Goal: Book appointment/travel/reservation

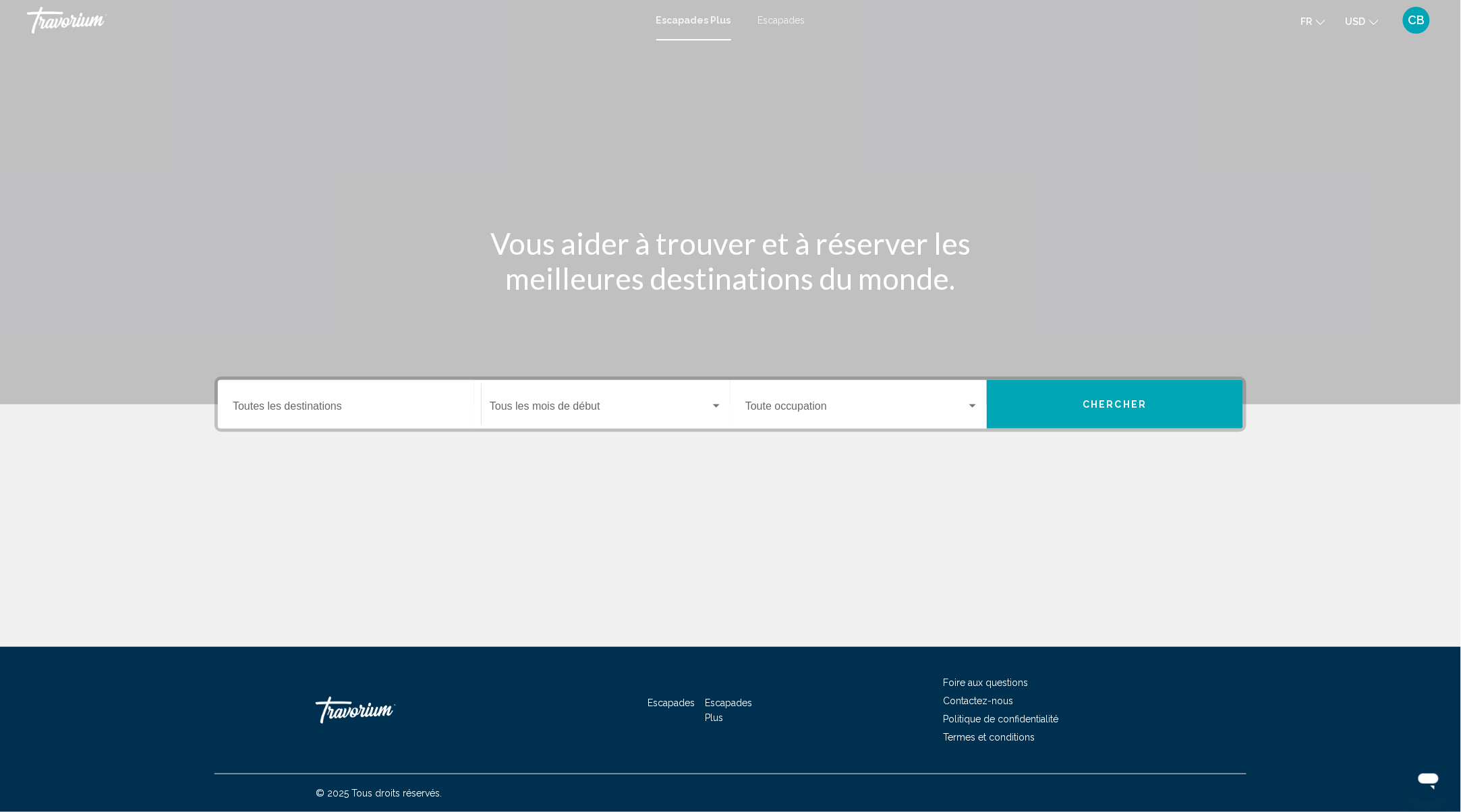
click at [344, 407] on input "Destination Toutes les destinations" at bounding box center [350, 409] width 233 height 12
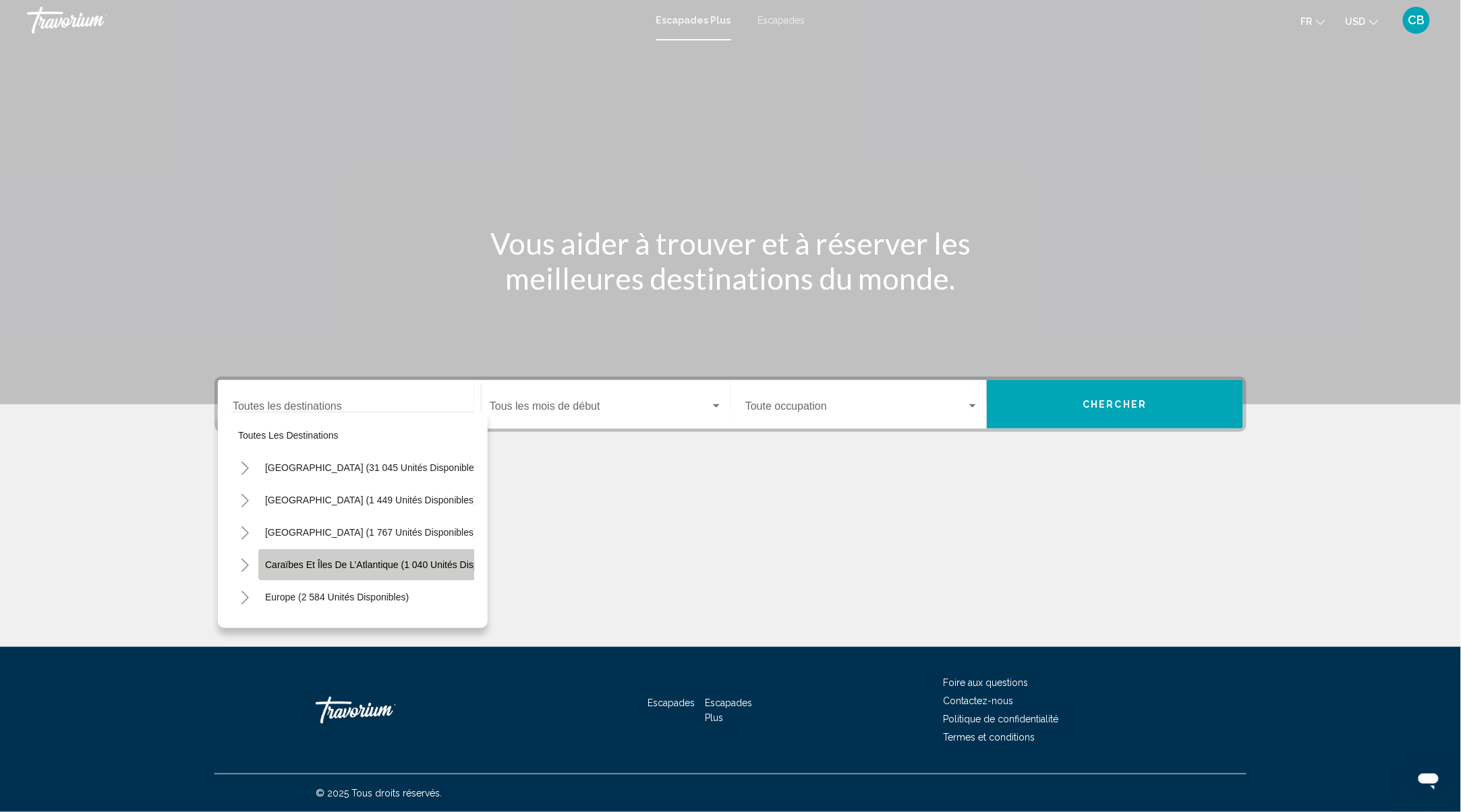
click at [367, 565] on span "Caraïbes et îles de l’Atlantique (1 040 unités disponibles)" at bounding box center [388, 565] width 246 height 11
type input "**********"
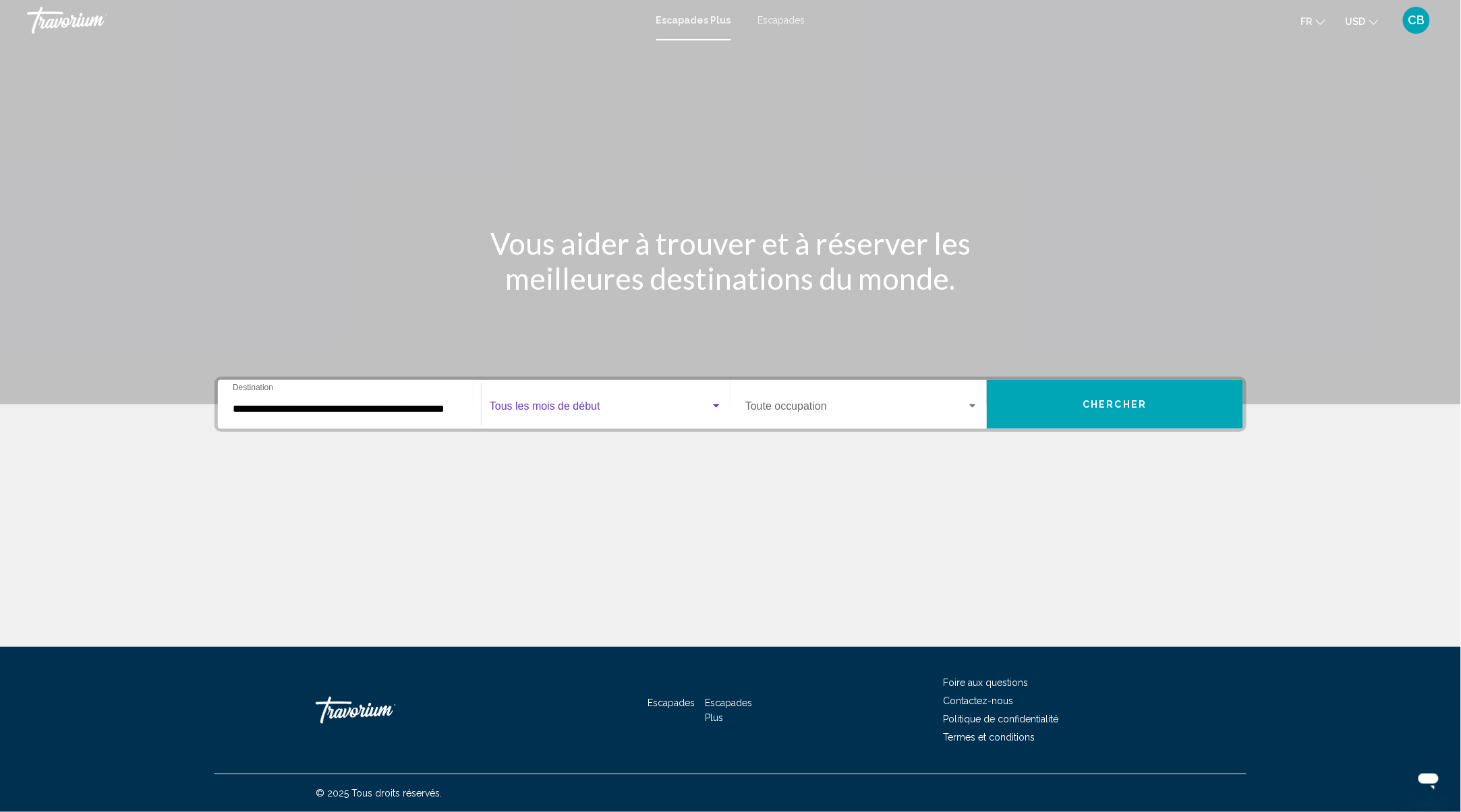
click at [598, 413] on span "Widget de recherche" at bounding box center [599, 409] width 220 height 12
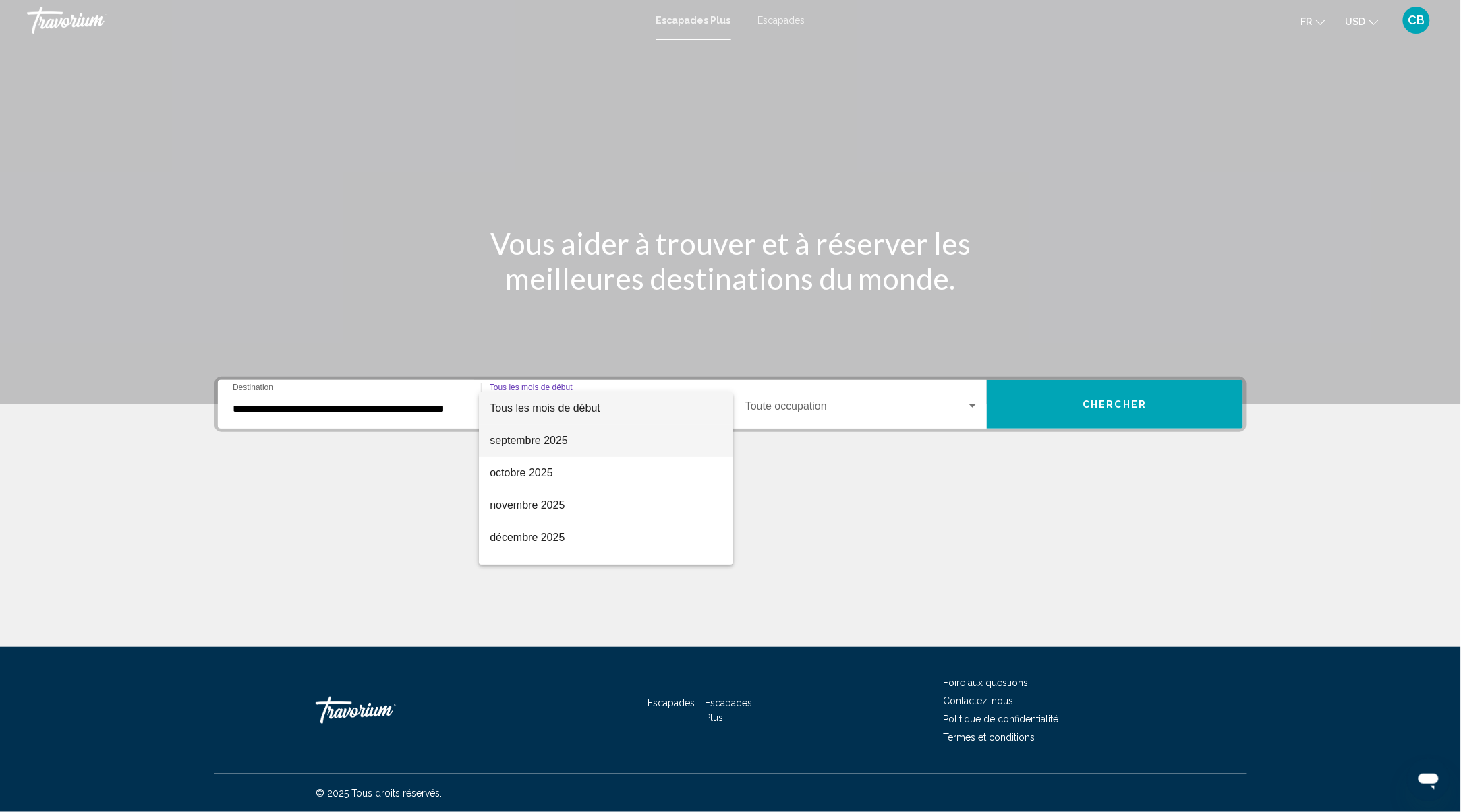
click at [557, 432] on span "septembre 2025" at bounding box center [606, 441] width 233 height 33
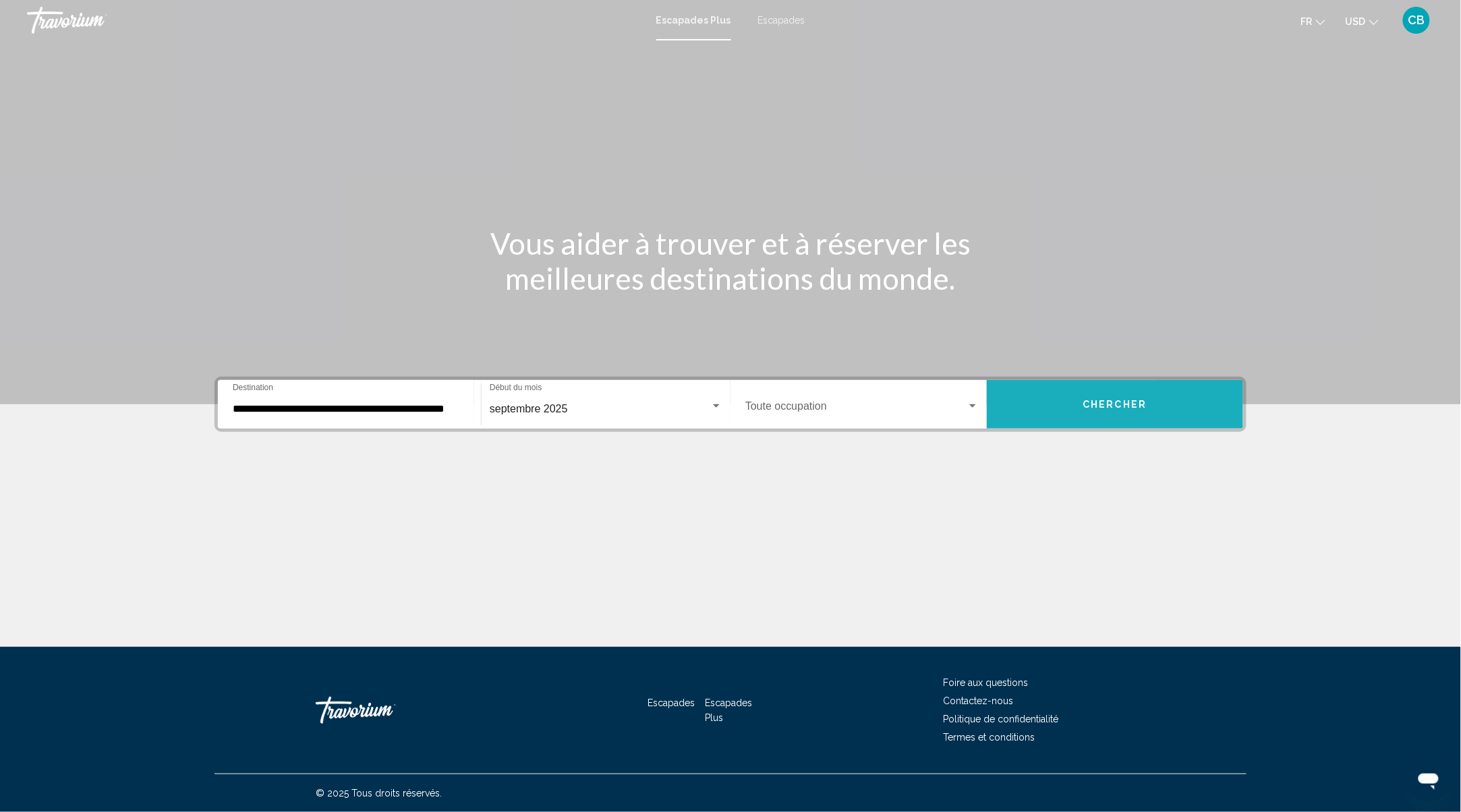
click at [1169, 392] on button "Chercher" at bounding box center [1115, 405] width 256 height 49
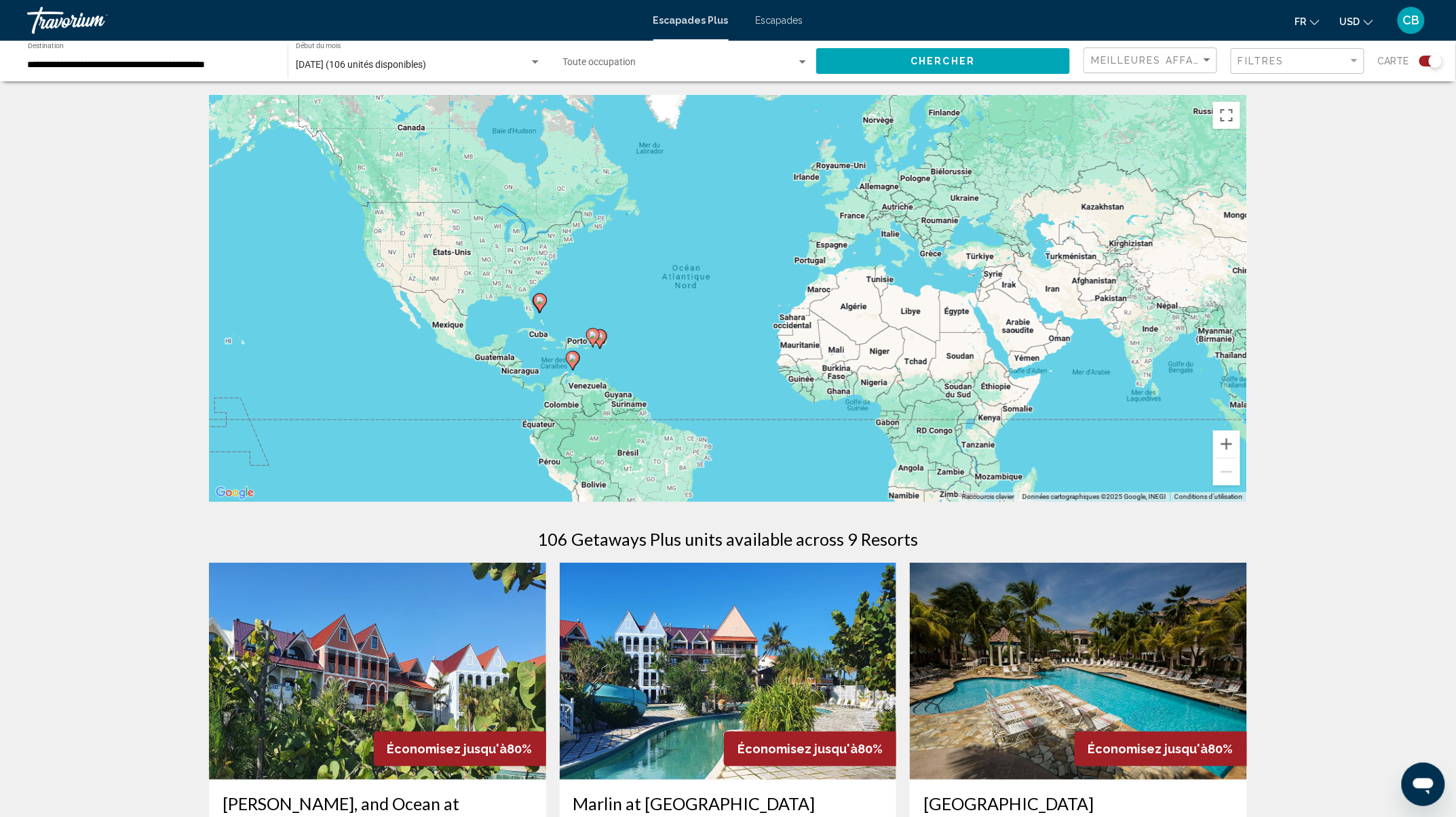
click at [727, 298] on div "Contenu principal" at bounding box center [1246, 298] width 1038 height 0
click at [590, 334] on image "Contenu principal" at bounding box center [593, 336] width 8 height 8
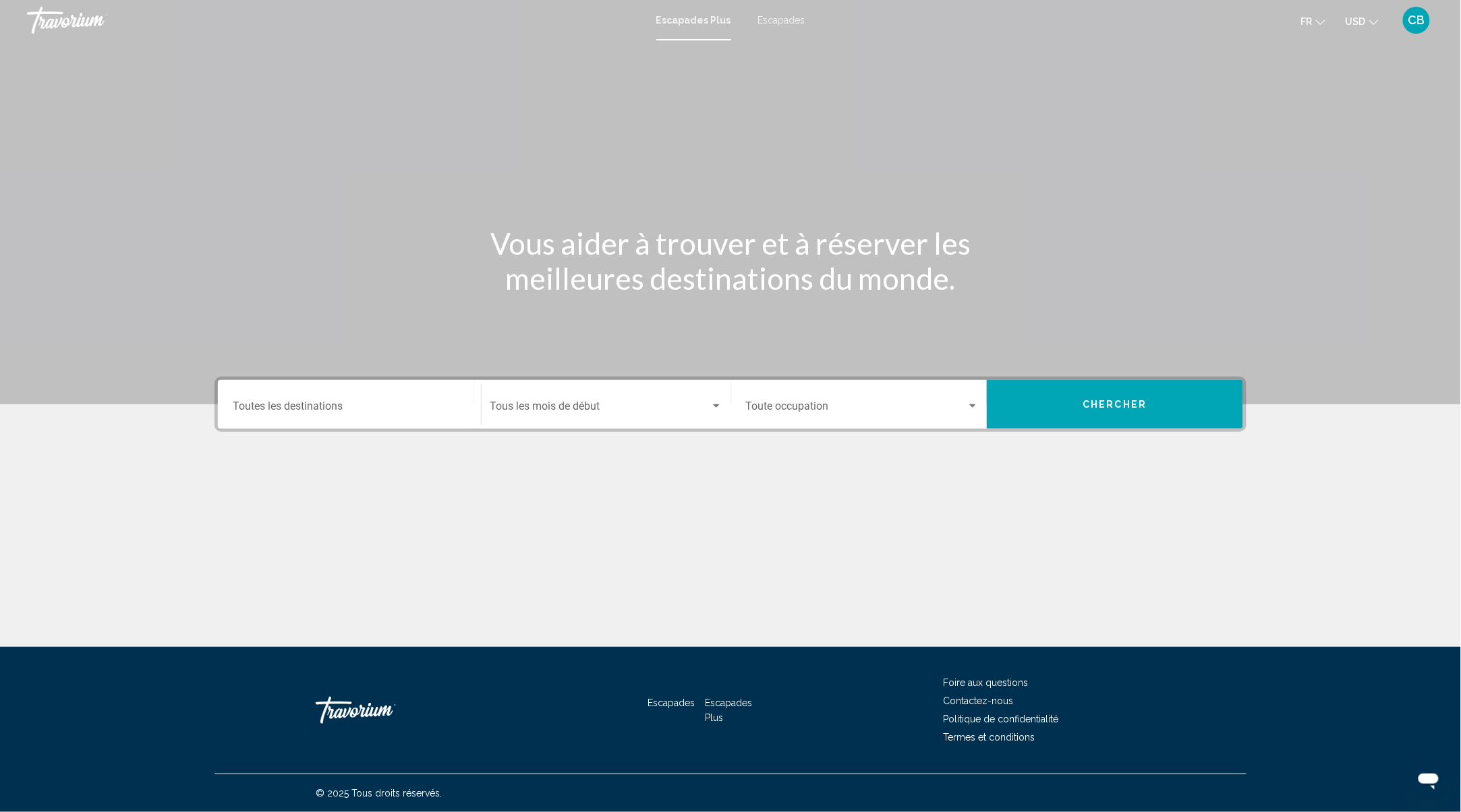
click at [441, 410] on input "Destination Toutes les destinations" at bounding box center [350, 409] width 233 height 12
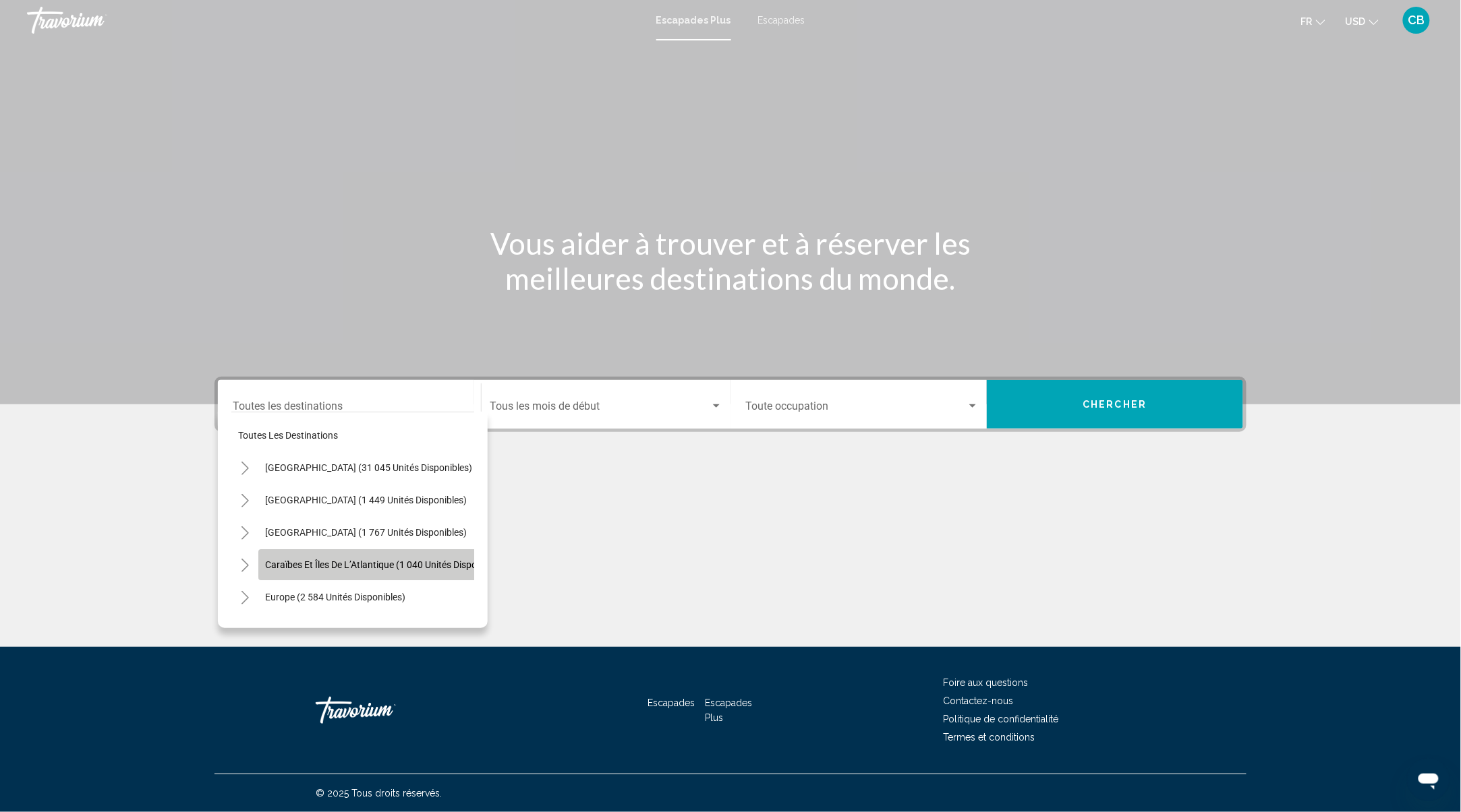
click at [346, 566] on span "Caraïbes et îles de l’Atlantique (1 040 unités disponibles)" at bounding box center [385, 565] width 240 height 11
type input "**********"
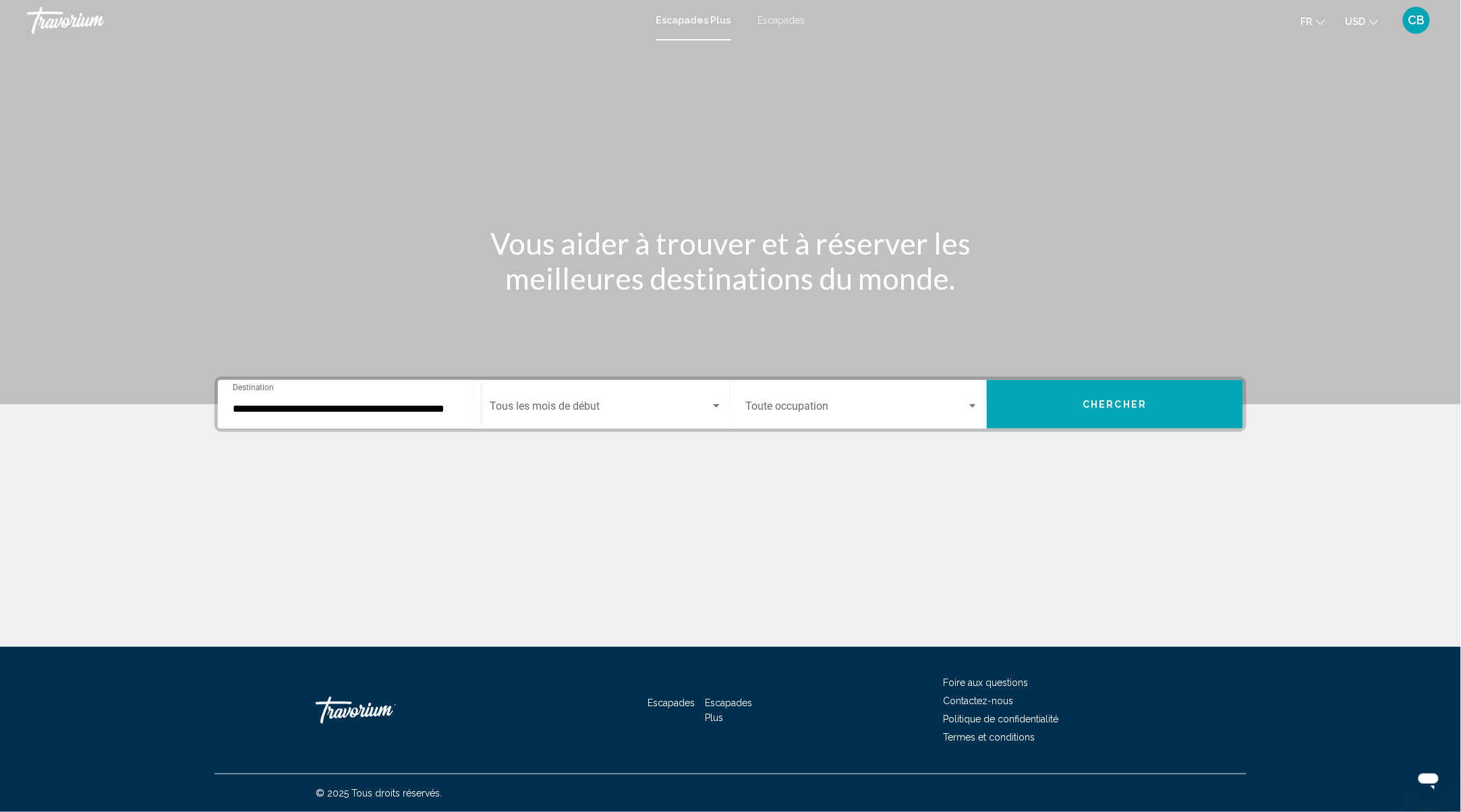
click at [622, 389] on div "Start Month Tous les mois de début" at bounding box center [606, 405] width 233 height 43
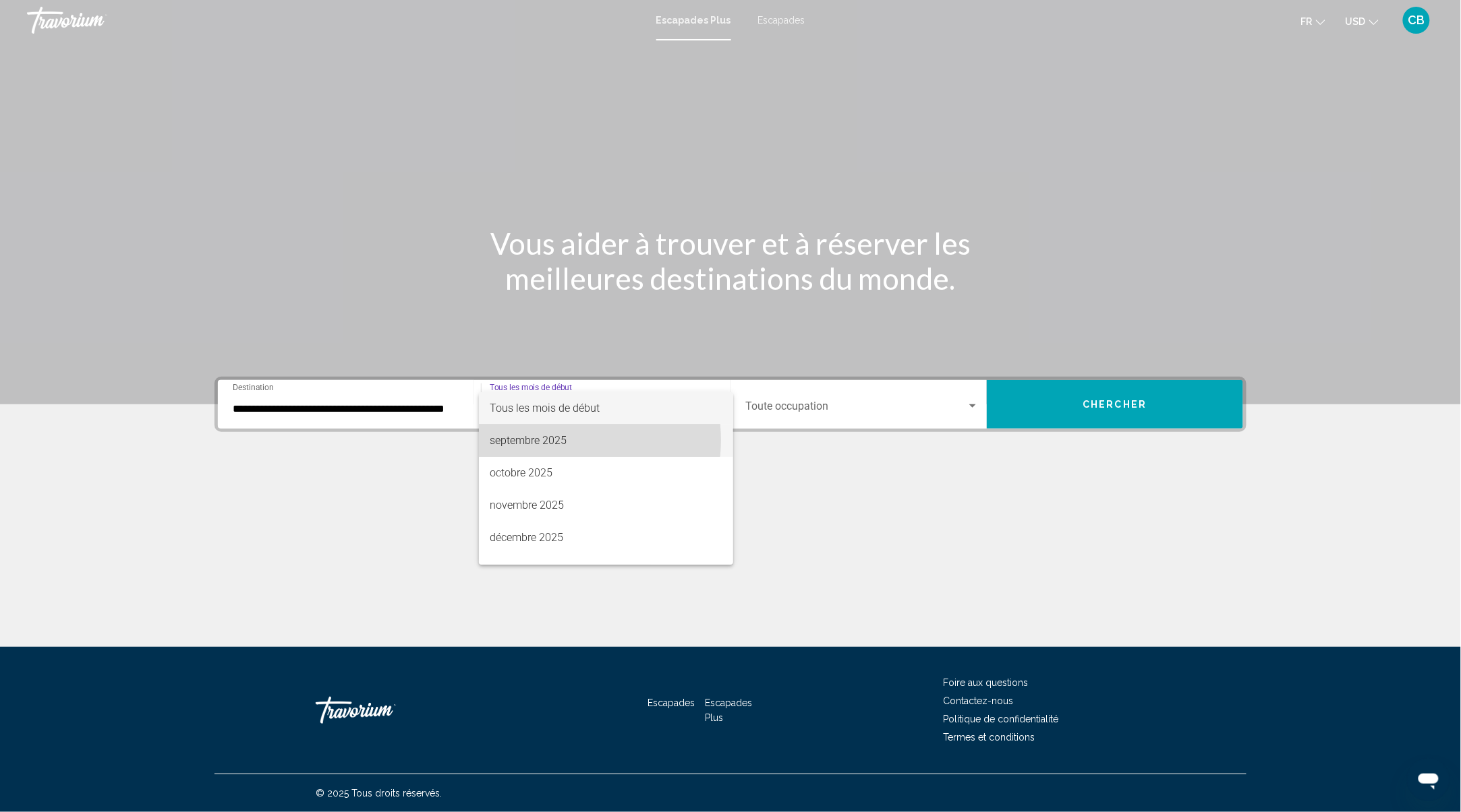
click at [572, 440] on span "septembre 2025" at bounding box center [606, 441] width 233 height 33
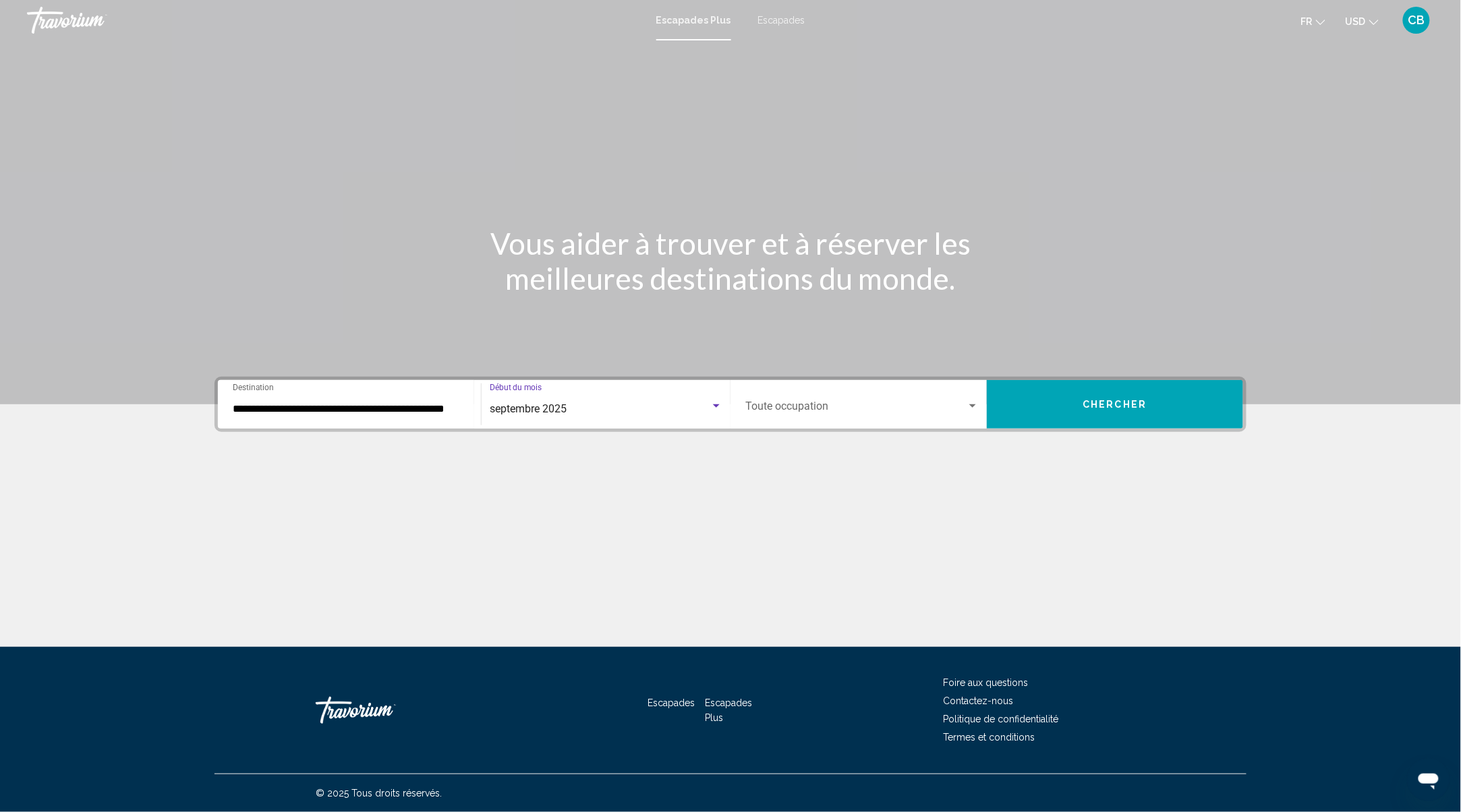
click at [974, 405] on div "Widget de recherche" at bounding box center [972, 406] width 7 height 3
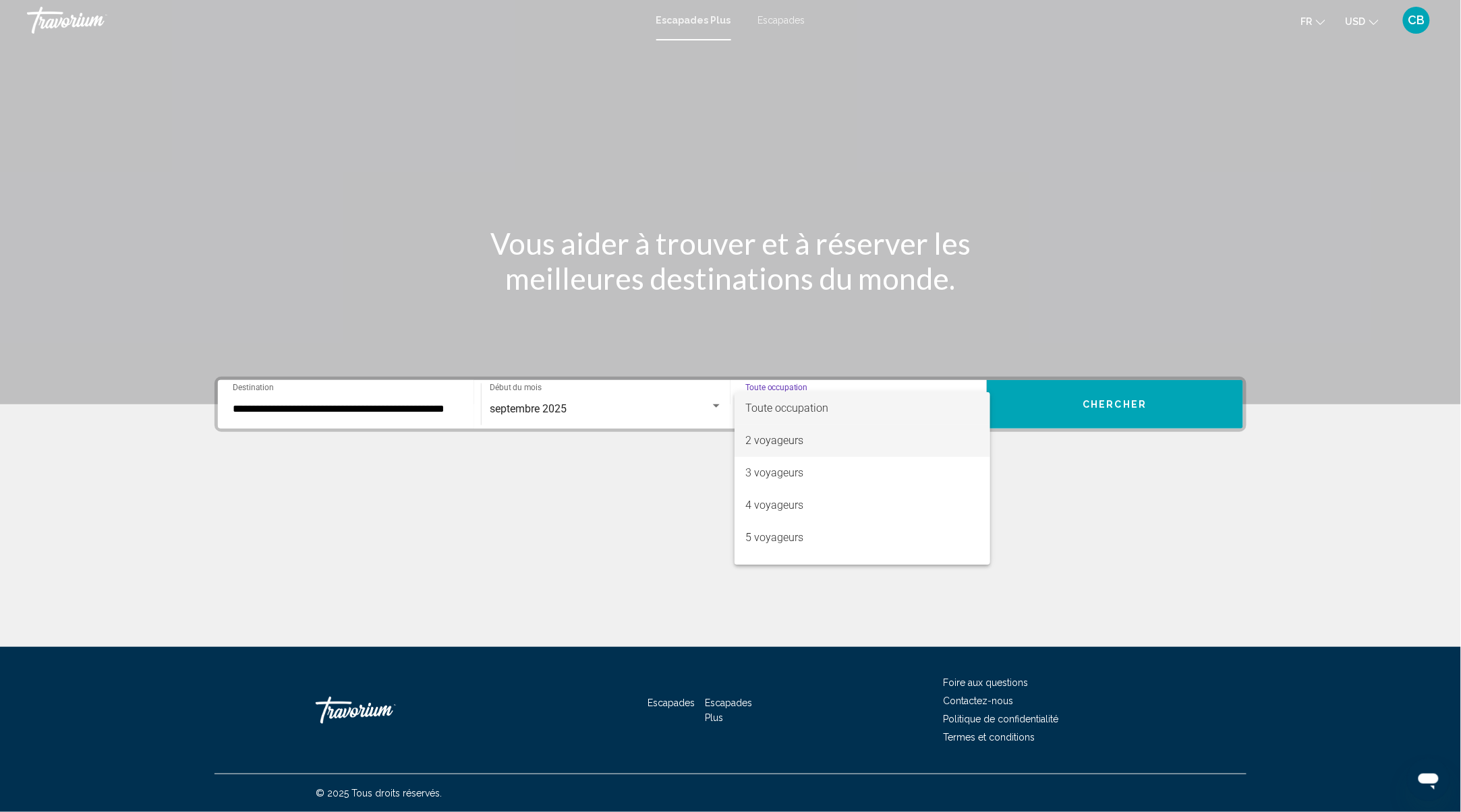
click at [773, 446] on font "2 voyageurs" at bounding box center [774, 440] width 58 height 13
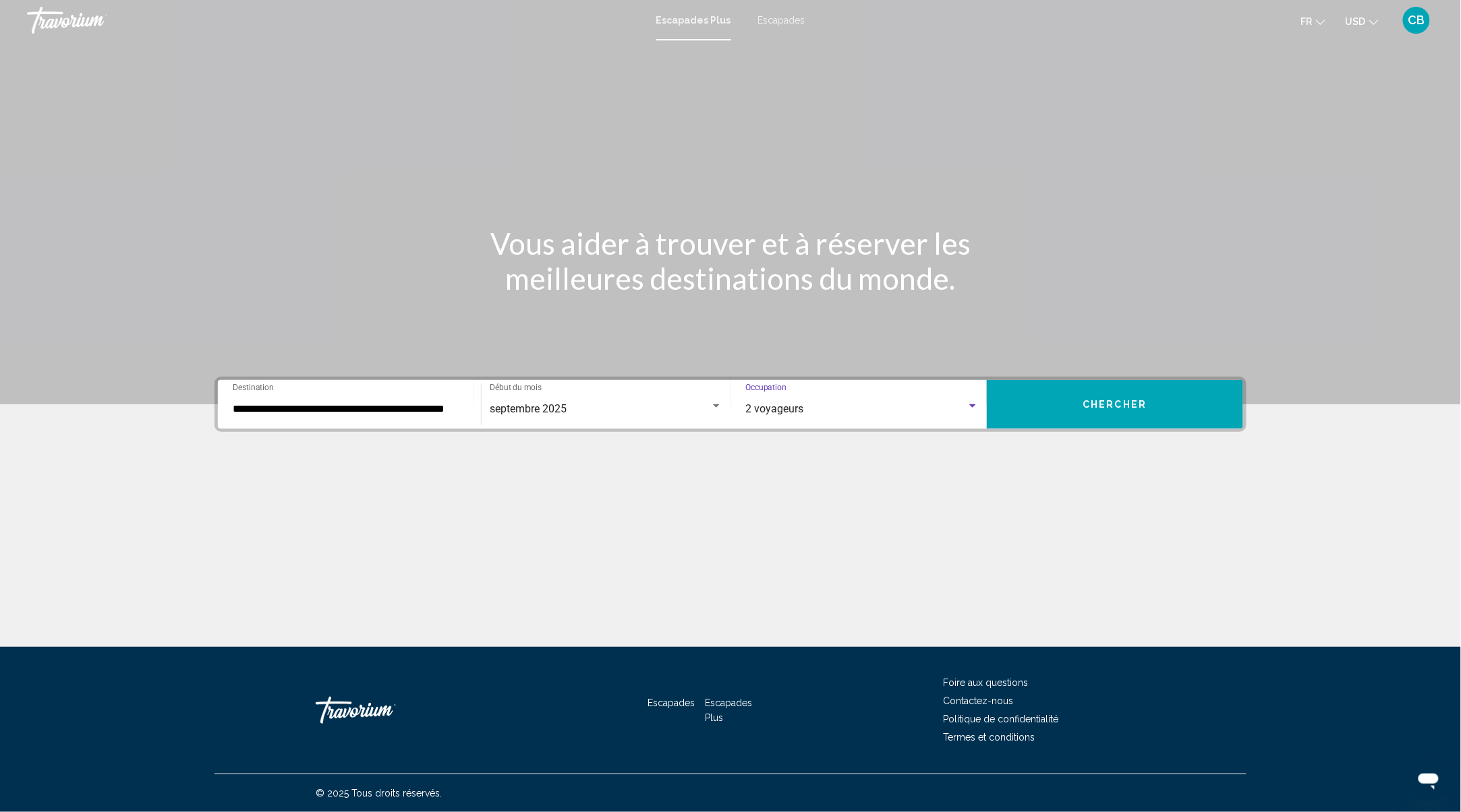
click at [1190, 407] on button "Chercher" at bounding box center [1115, 405] width 256 height 49
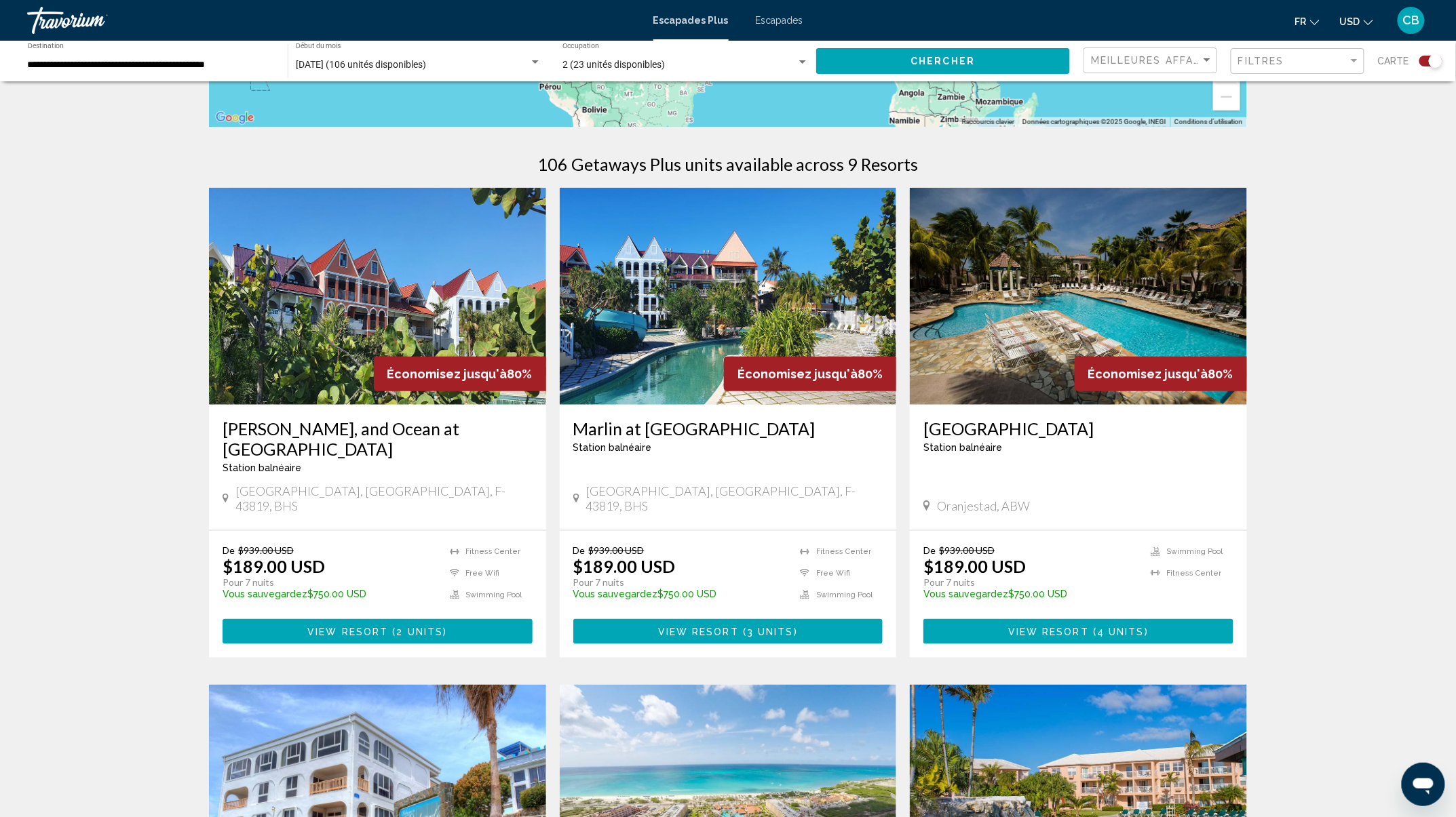
scroll to position [362, 0]
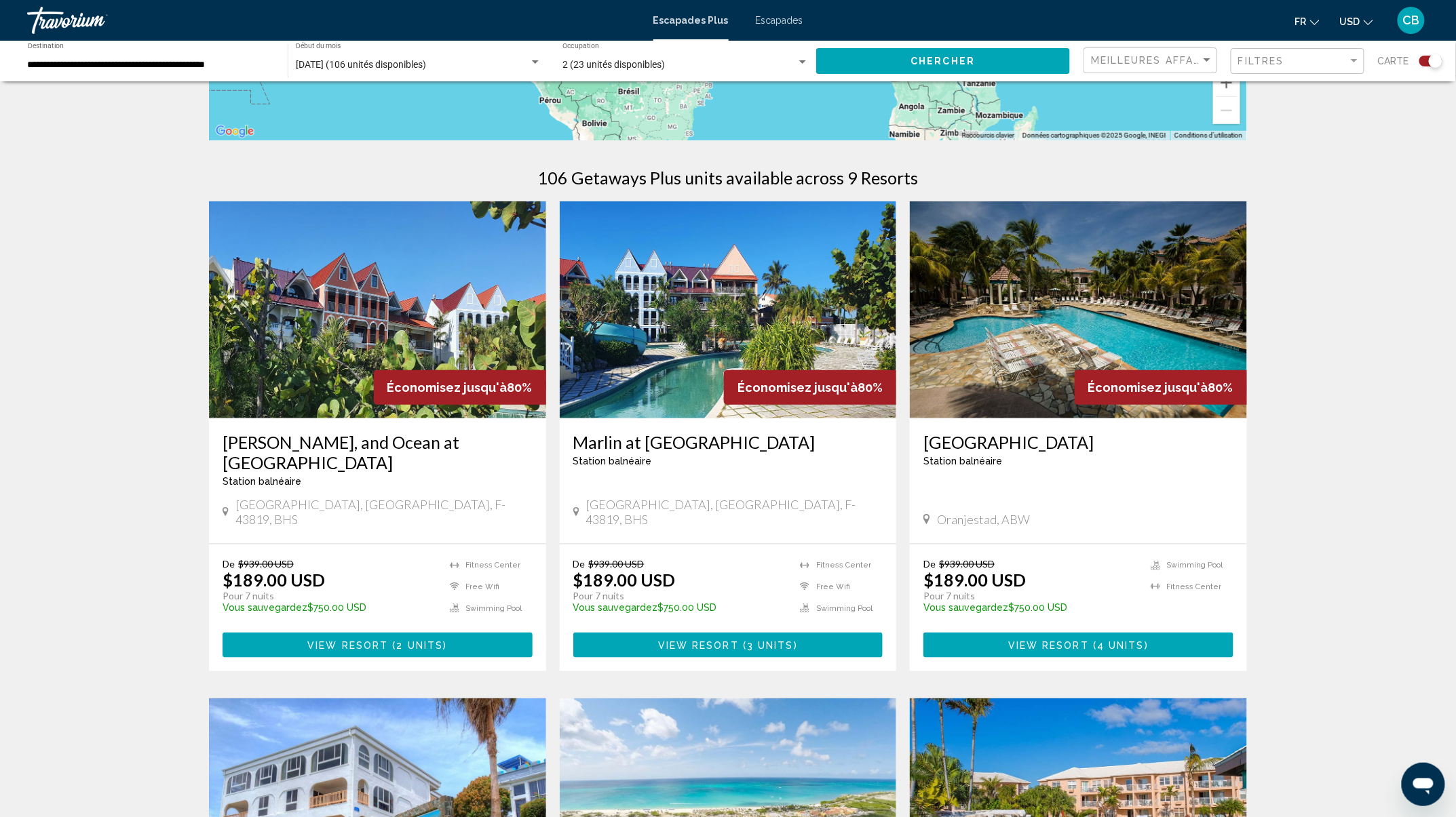
click at [1341, 54] on div "Filtres" at bounding box center [1299, 62] width 122 height 25
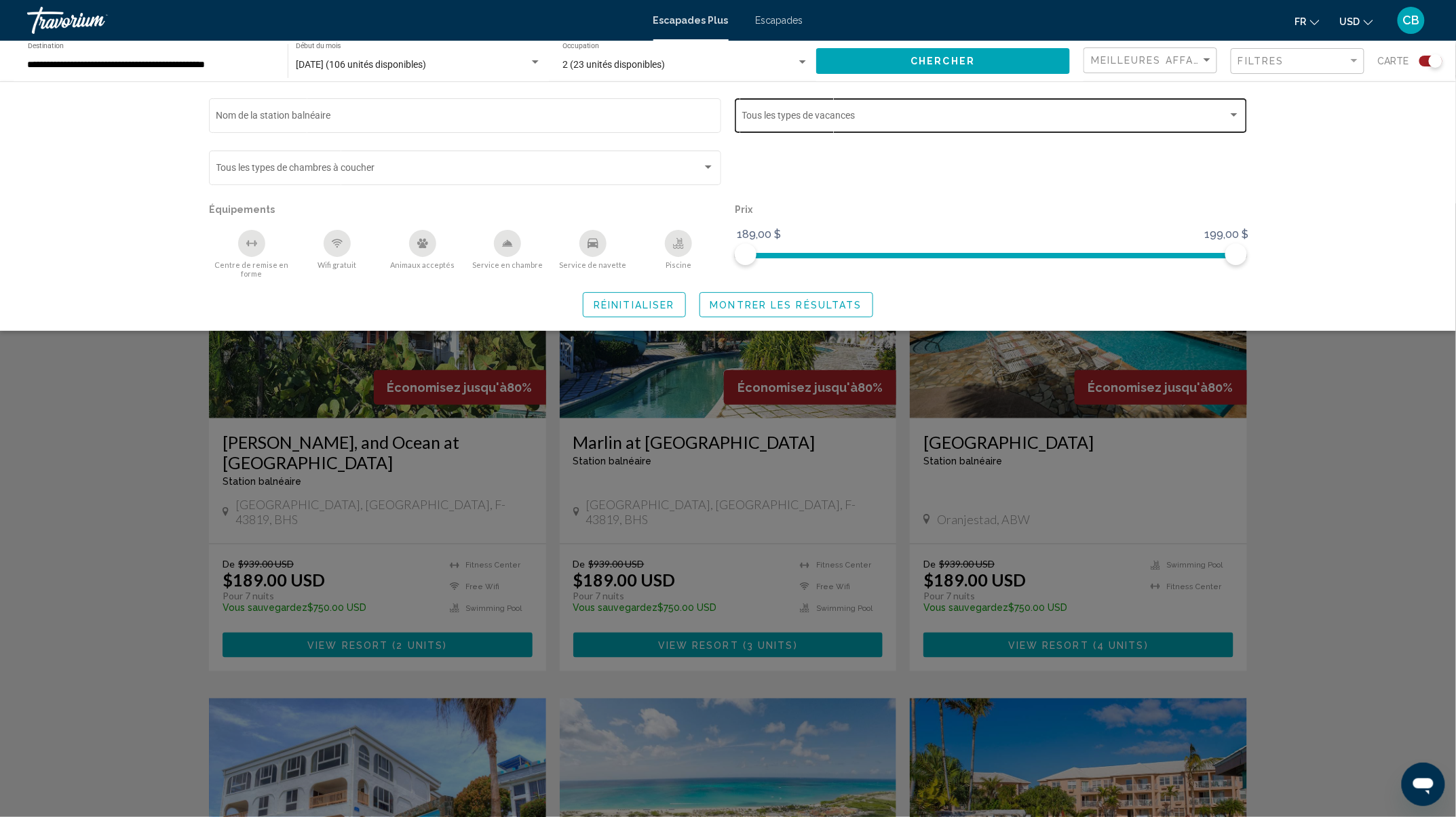
click at [1237, 105] on div "Vacation Types Tous les types de vacances" at bounding box center [991, 114] width 498 height 37
click at [1237, 105] on span "hebdomadaire" at bounding box center [994, 118] width 504 height 29
